Goal: Information Seeking & Learning: Learn about a topic

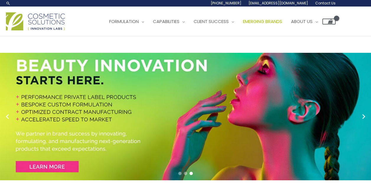
click at [281, 21] on span "Emerging Brands" at bounding box center [262, 21] width 39 height 6
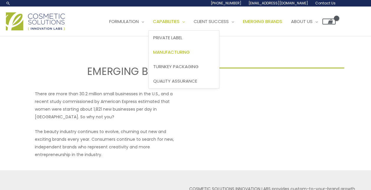
click at [175, 49] on span "Manufacturing" at bounding box center [171, 52] width 37 height 6
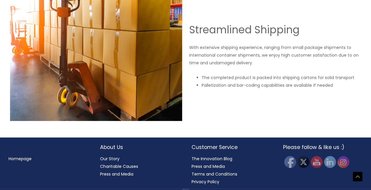
scroll to position [1069, 0]
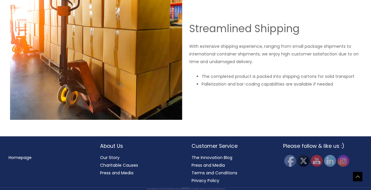
click at [114, 156] on link "Our Story" at bounding box center [109, 157] width 19 height 6
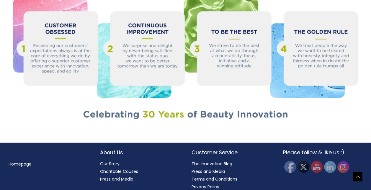
scroll to position [652, 0]
